Goal: Obtain resource: Obtain resource

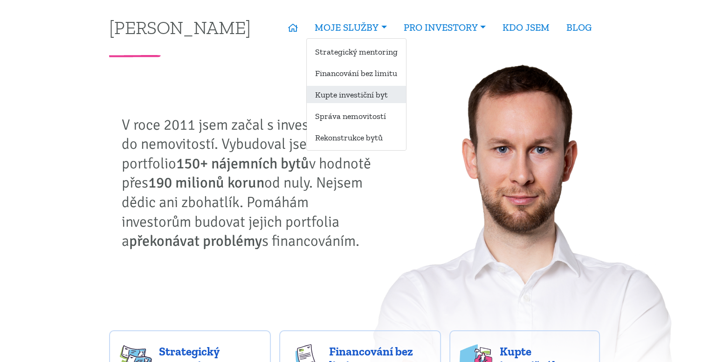
click at [369, 94] on link "Kupte investiční byt" at bounding box center [356, 94] width 99 height 17
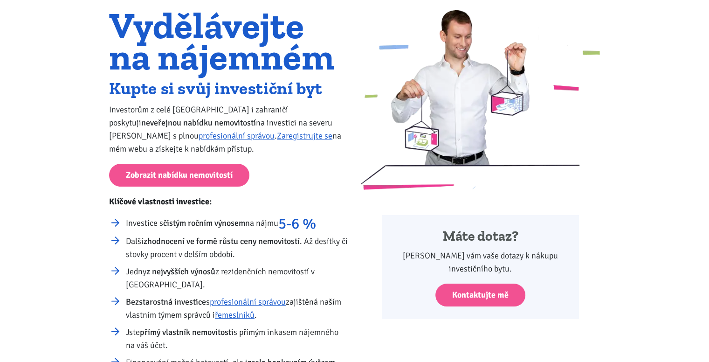
scroll to position [76, 0]
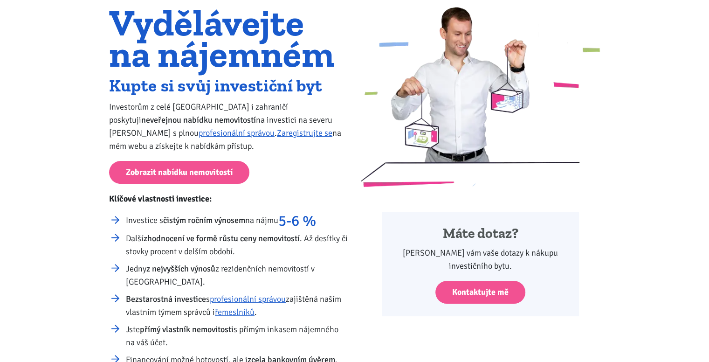
click at [170, 93] on h2 "Kupte si svůj investiční byt" at bounding box center [228, 85] width 239 height 15
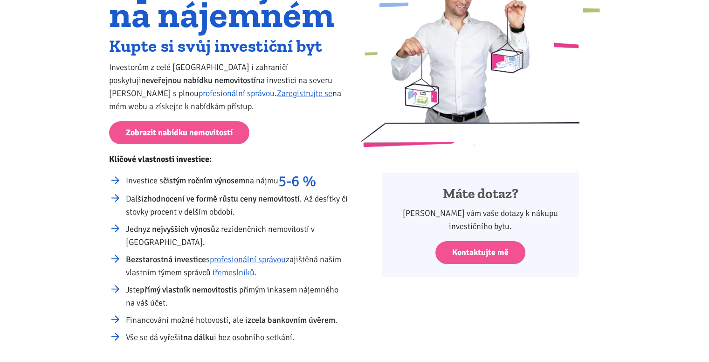
scroll to position [132, 0]
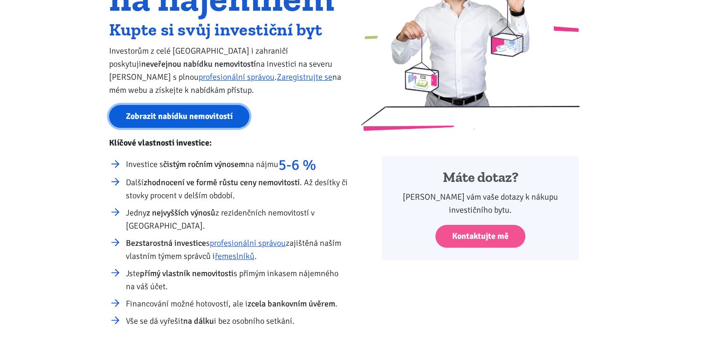
click at [156, 124] on link "Zobrazit nabídku nemovitostí" at bounding box center [179, 116] width 140 height 23
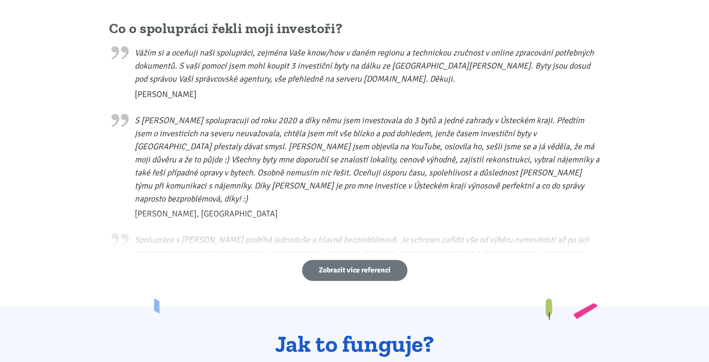
scroll to position [474, 0]
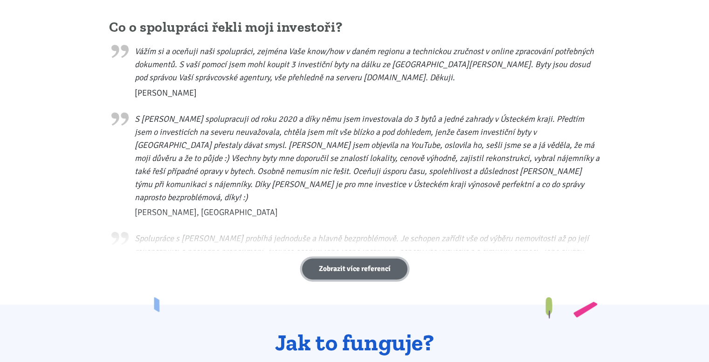
click at [353, 275] on link "Zobrazit více referencí" at bounding box center [354, 268] width 105 height 21
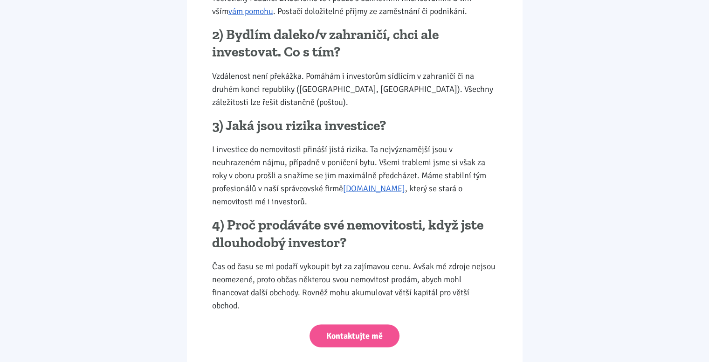
scroll to position [1783, 0]
click at [338, 85] on p "Vzdálenost není překážka. Pomáhám i investorům sídlícím v zahraničí či na druhé…" at bounding box center [354, 88] width 285 height 39
click at [332, 75] on p "Vzdálenost není překážka. Pomáhám i investorům sídlícím v zahraničí či na druhé…" at bounding box center [354, 88] width 285 height 39
click at [351, 75] on p "Vzdálenost není překážka. Pomáhám i investorům sídlícím v zahraničí či na druhé…" at bounding box center [354, 88] width 285 height 39
click at [392, 78] on p "Vzdálenost není překážka. Pomáhám i investorům sídlícím v zahraničí či na druhé…" at bounding box center [354, 88] width 285 height 39
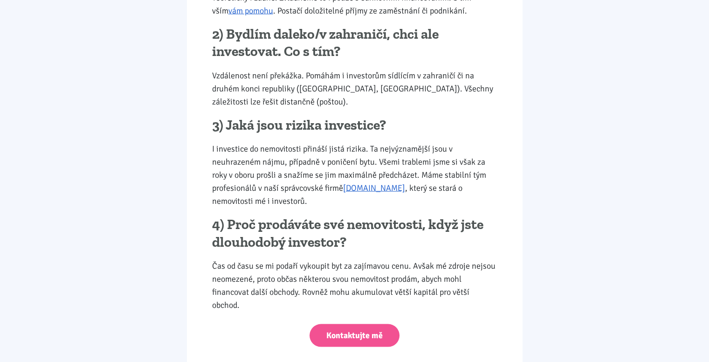
click at [397, 75] on p "Vzdálenost není překážka. Pomáhám i investorům sídlícím v zahraničí či na druhé…" at bounding box center [354, 88] width 285 height 39
click at [436, 76] on p "Vzdálenost není překážka. Pomáhám i investorům sídlícím v zahraničí či na druhé…" at bounding box center [354, 88] width 285 height 39
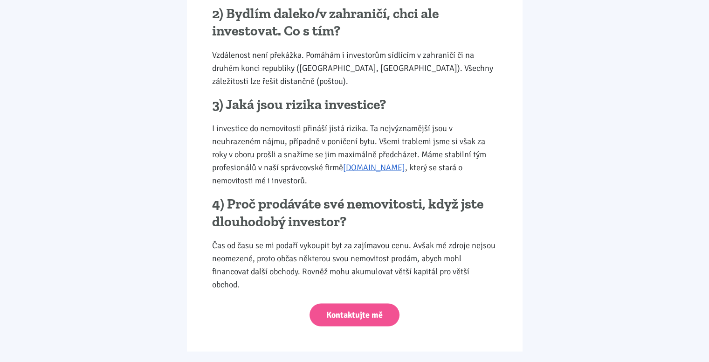
scroll to position [1804, 0]
click at [322, 121] on p "I investice do nemovitosti přináší jistá rizika. Ta nejvýznamější jsou v neuhra…" at bounding box center [354, 153] width 285 height 65
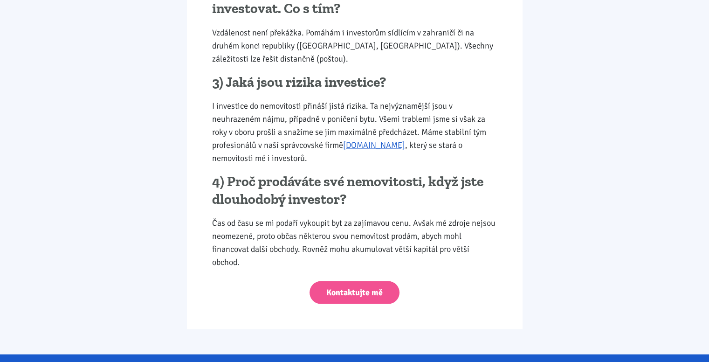
scroll to position [1827, 0]
click at [287, 111] on p "I investice do nemovitosti přináší jistá rizika. Ta nejvýznamější jsou v neuhra…" at bounding box center [354, 131] width 285 height 65
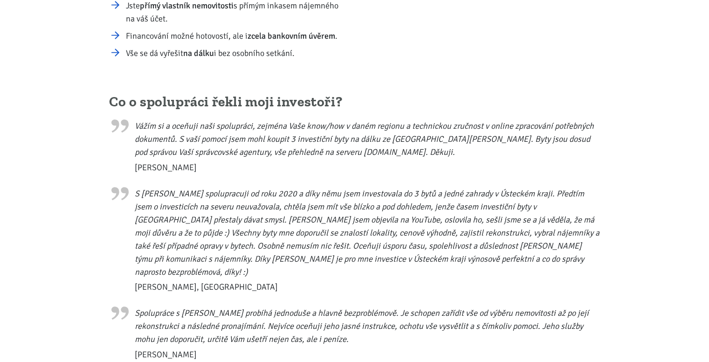
scroll to position [0, 0]
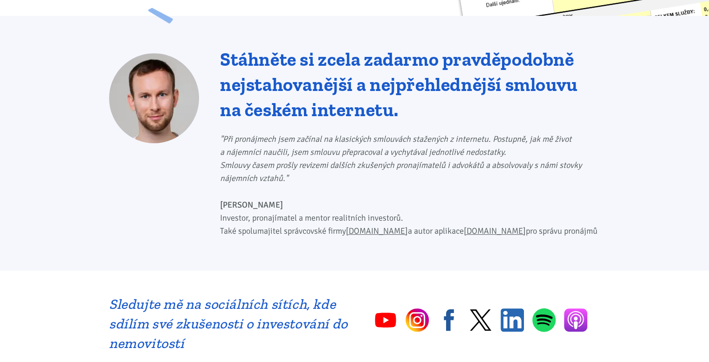
scroll to position [391, 0]
click at [338, 113] on div "Stáhněte si zcela zadarmo pravděpodobně nejstahovanější a nejpřehlednější smlou…" at bounding box center [410, 148] width 380 height 204
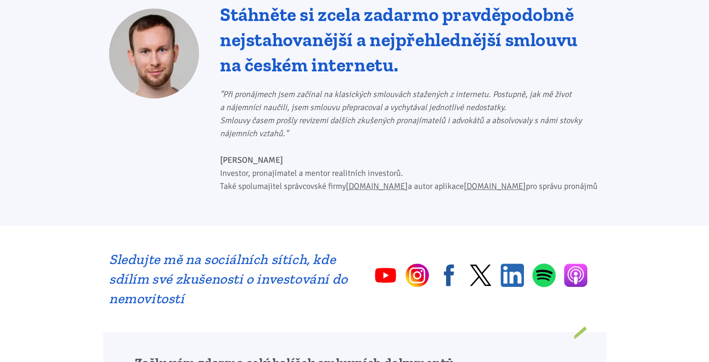
scroll to position [436, 0]
drag, startPoint x: 338, startPoint y: 113, endPoint x: 323, endPoint y: 116, distance: 15.1
click at [323, 116] on p ""Při pronájmech jsem začínal na klasických smlouvách stažených z internetu. Pos…" at bounding box center [410, 113] width 380 height 52
click at [314, 118] on p ""Při pronájmech jsem začínal na klasických smlouvách stažených z internetu. Pos…" at bounding box center [410, 113] width 380 height 52
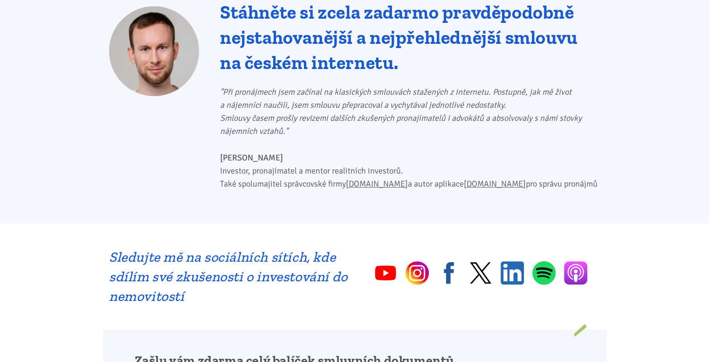
scroll to position [438, 0]
click at [314, 118] on p ""Při pronájmech jsem začínal na klasických smlouvách stažených z internetu. Pos…" at bounding box center [410, 111] width 380 height 52
click at [316, 123] on p ""Při pronájmech jsem začínal na klasických smlouvách stažených z internetu. Pos…" at bounding box center [410, 111] width 380 height 52
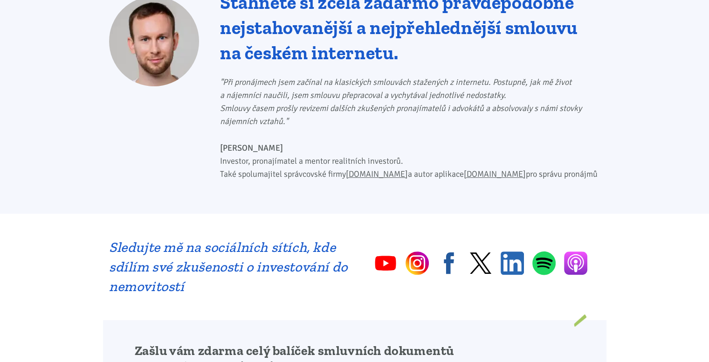
scroll to position [448, 0]
click at [314, 114] on p ""Při pronájmech jsem začínal na klasických smlouvách stažených z internetu. Pos…" at bounding box center [410, 102] width 380 height 52
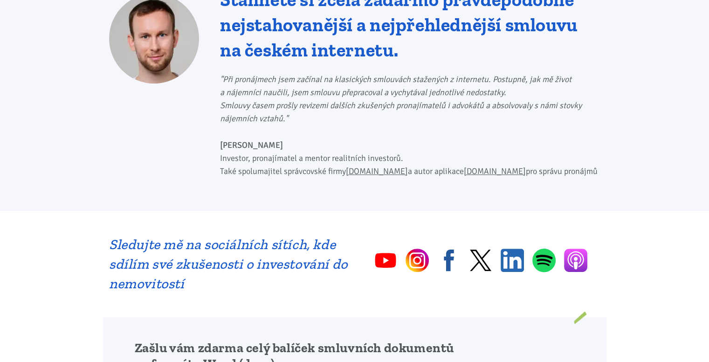
scroll to position [451, 0]
click at [314, 114] on div "Stáhněte si zcela zadarmo pravděpodobně nejstahovanější a nejpřehlednější smlou…" at bounding box center [410, 88] width 380 height 204
click at [312, 107] on p ""Při pronájmech jsem začínal na klasických smlouvách stažených z internetu. Pos…" at bounding box center [410, 98] width 380 height 52
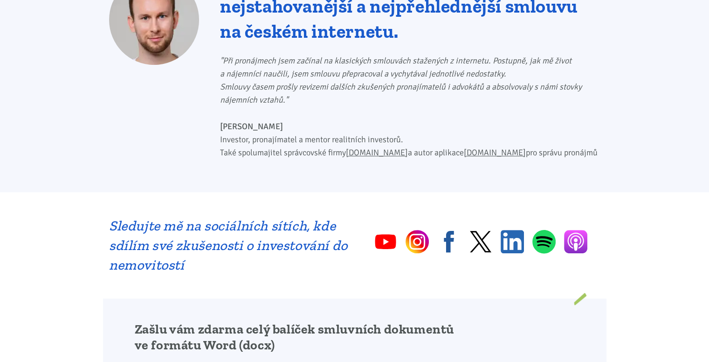
scroll to position [470, 0]
click at [295, 138] on p "Tomáš Kučera Investor, pronajímatel a mentor realitních investorů. Také spoluma…" at bounding box center [410, 138] width 380 height 39
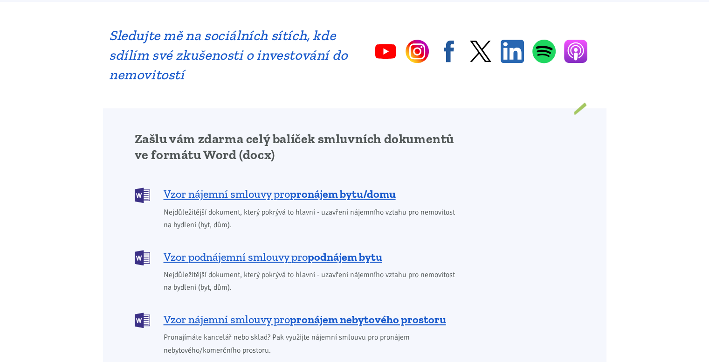
scroll to position [662, 0]
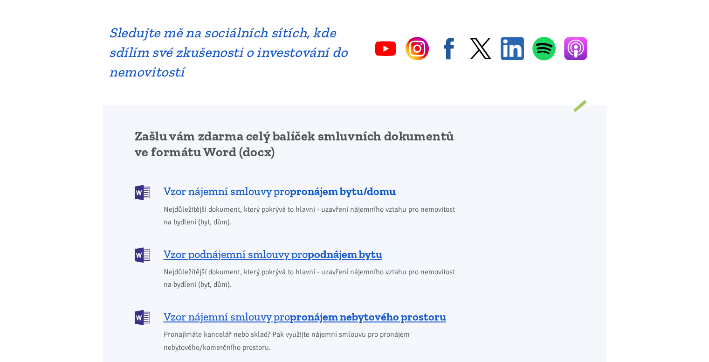
click at [253, 184] on span "Vzor nájemní smlouvy pro pronájem bytu/domu" at bounding box center [280, 191] width 232 height 15
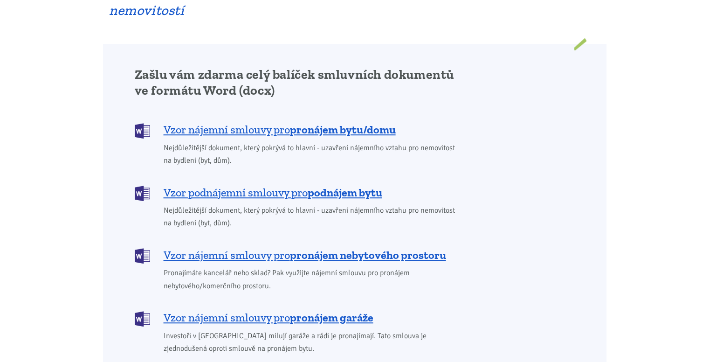
scroll to position [723, 0]
click at [269, 123] on span "Vzor nájemní smlouvy pro pronájem bytu/domu" at bounding box center [280, 130] width 232 height 15
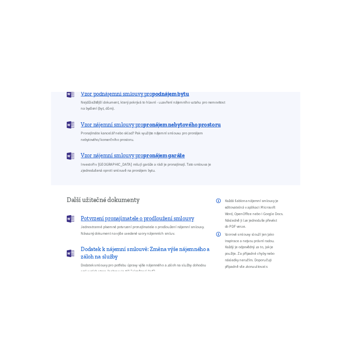
scroll to position [892, 0]
